Goal: Find specific page/section: Find specific page/section

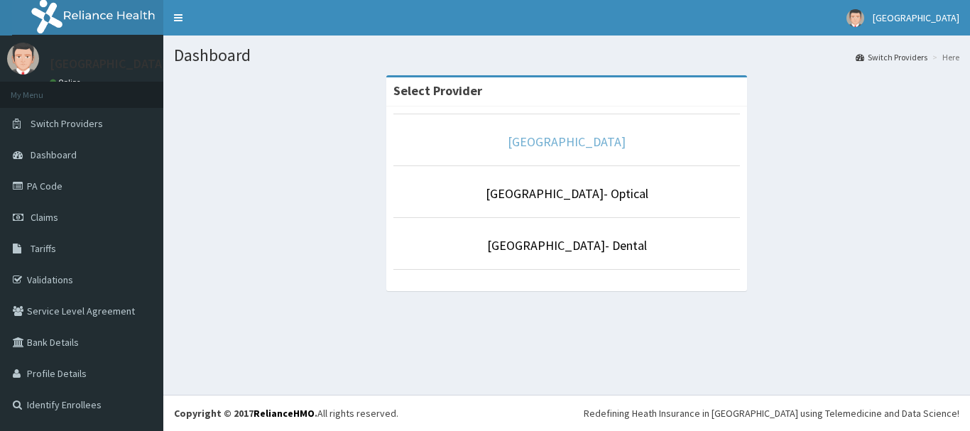
click at [555, 139] on link "[GEOGRAPHIC_DATA]" at bounding box center [567, 142] width 118 height 16
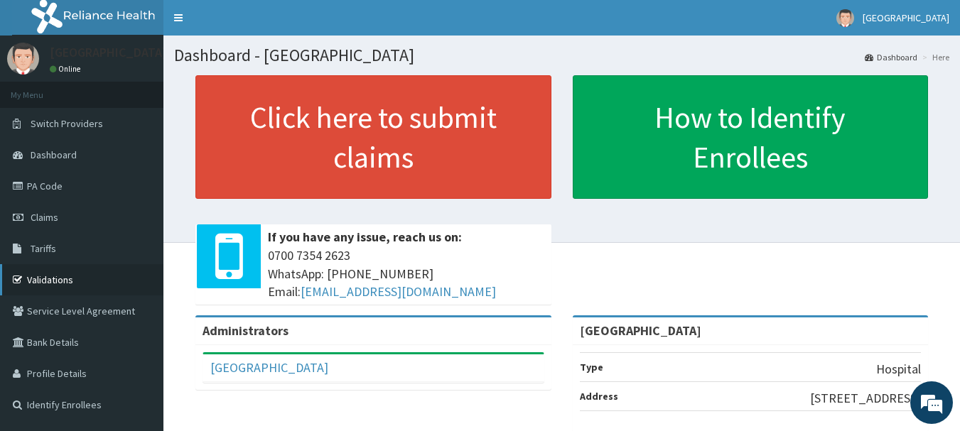
click at [64, 275] on link "Validations" at bounding box center [81, 279] width 163 height 31
